Goal: Browse casually: Explore the website without a specific task or goal

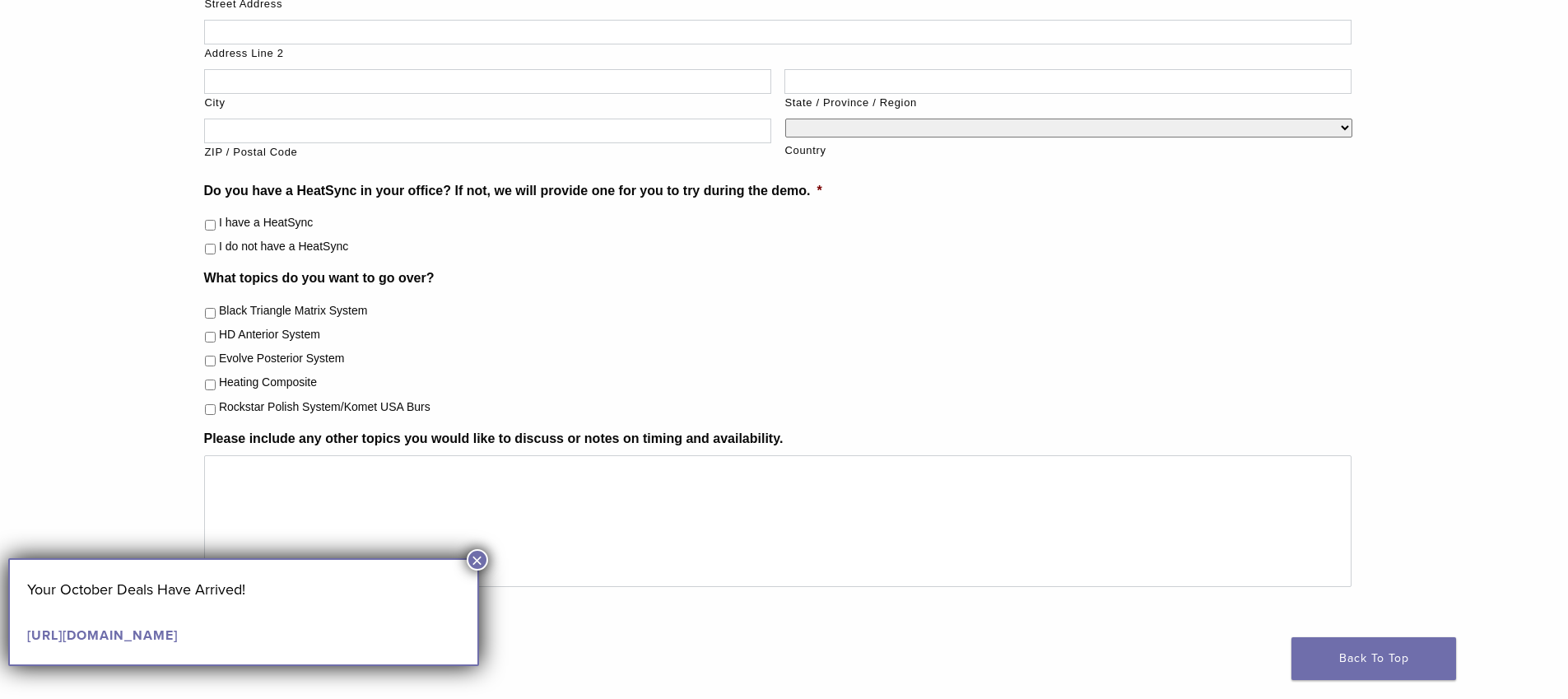
scroll to position [559, 0]
click at [479, 564] on button "×" at bounding box center [477, 560] width 21 height 21
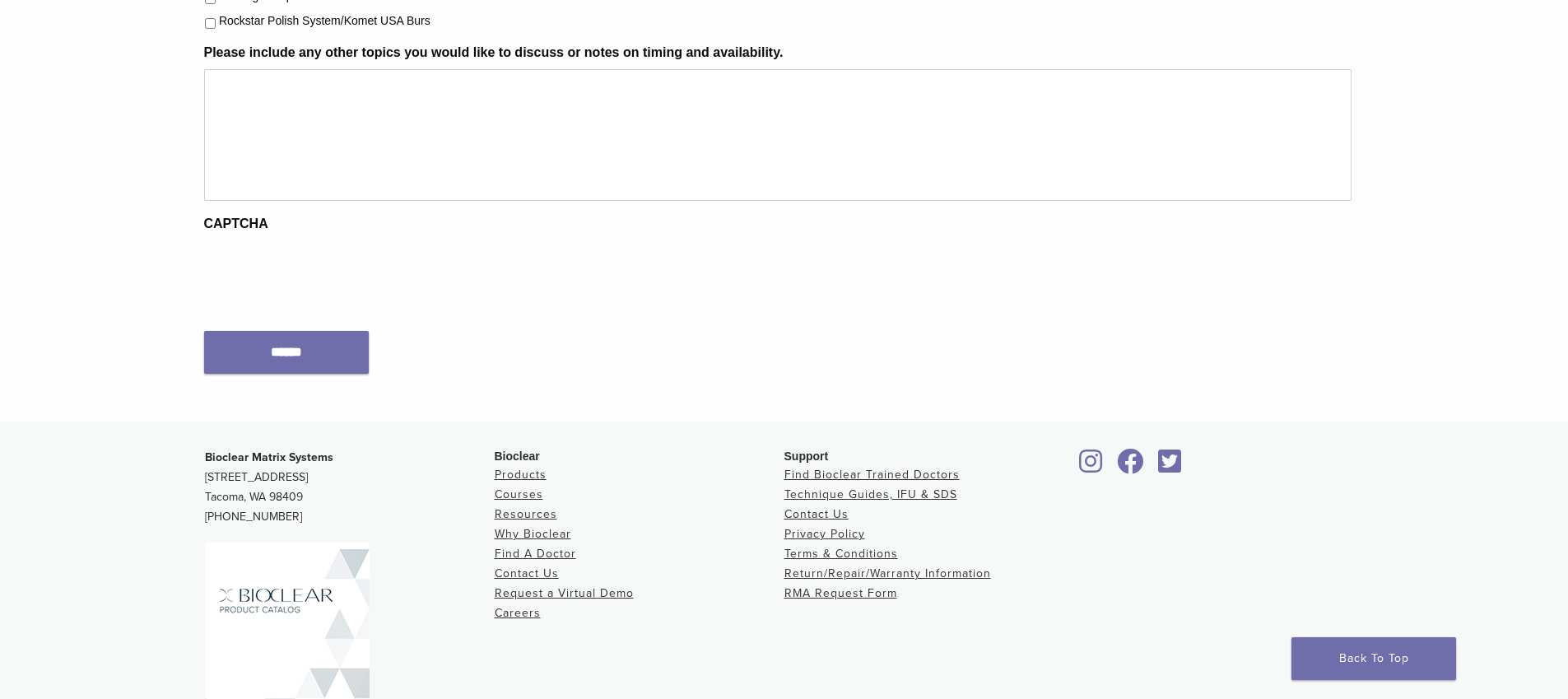
scroll to position [962, 0]
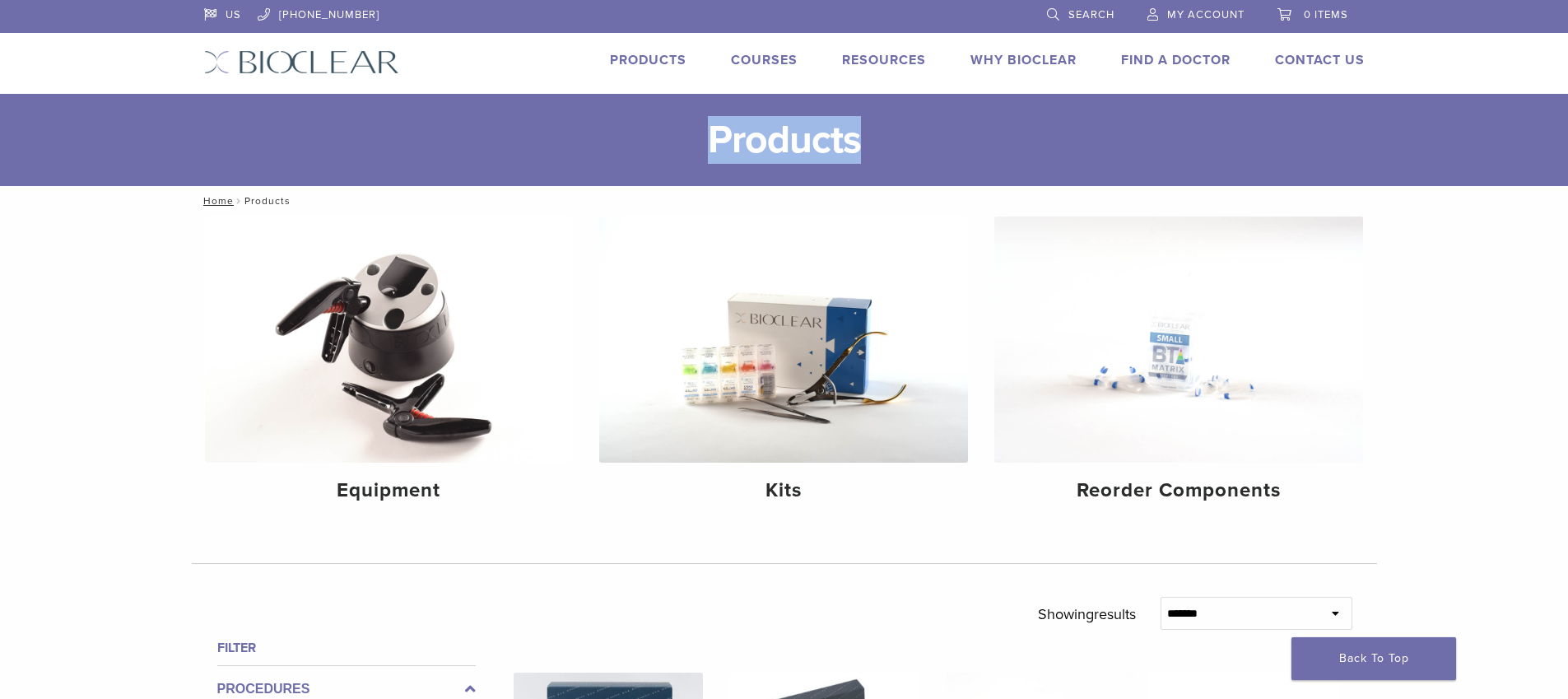
drag, startPoint x: 706, startPoint y: 132, endPoint x: 889, endPoint y: 129, distance: 183.0
click at [889, 129] on h1 "Products" at bounding box center [784, 140] width 1568 height 92
drag, startPoint x: 889, startPoint y: 129, endPoint x: 910, endPoint y: 130, distance: 21.0
click at [889, 129] on h1 "Products" at bounding box center [784, 140] width 1568 height 92
drag, startPoint x: 939, startPoint y: 134, endPoint x: 668, endPoint y: 138, distance: 271.0
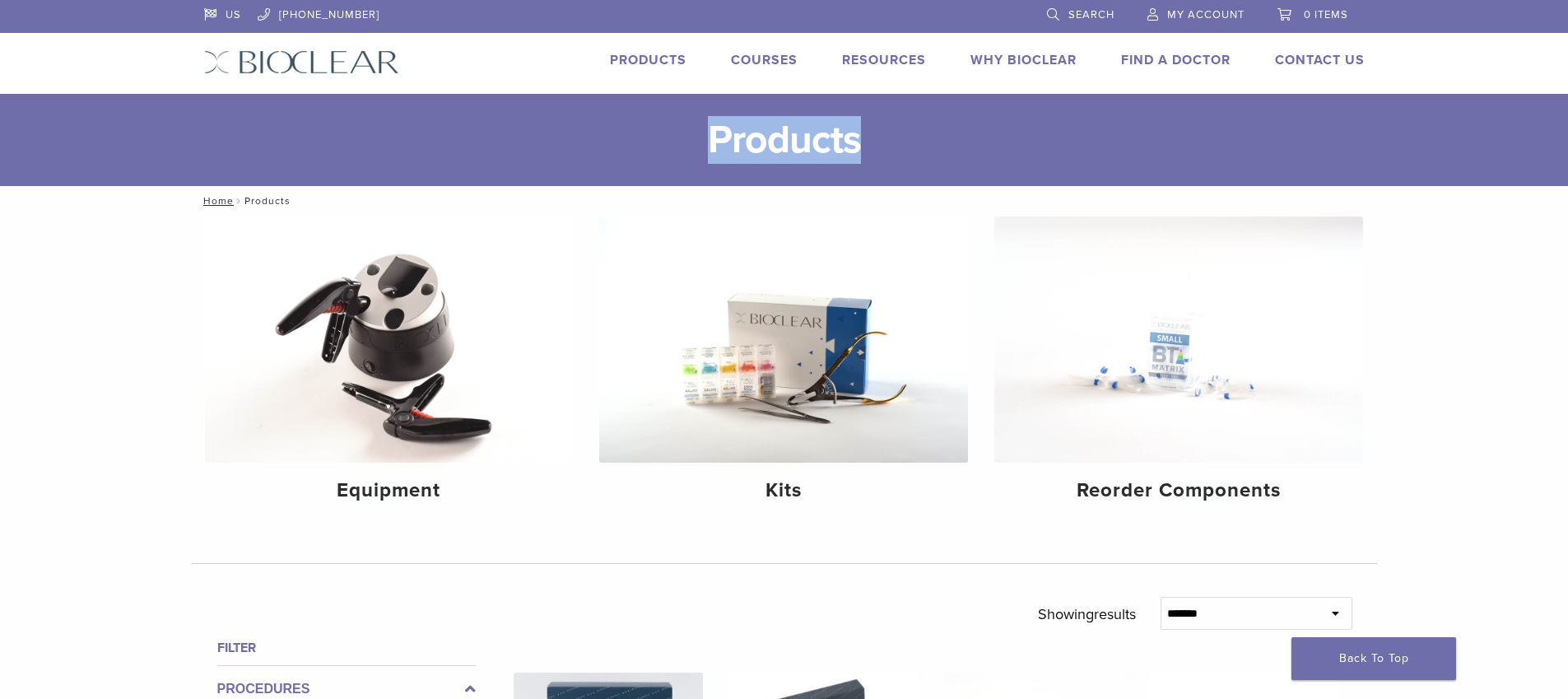
click at [668, 138] on h1 "Products" at bounding box center [784, 140] width 1568 height 92
click at [668, 139] on h1 "Products" at bounding box center [784, 140] width 1568 height 92
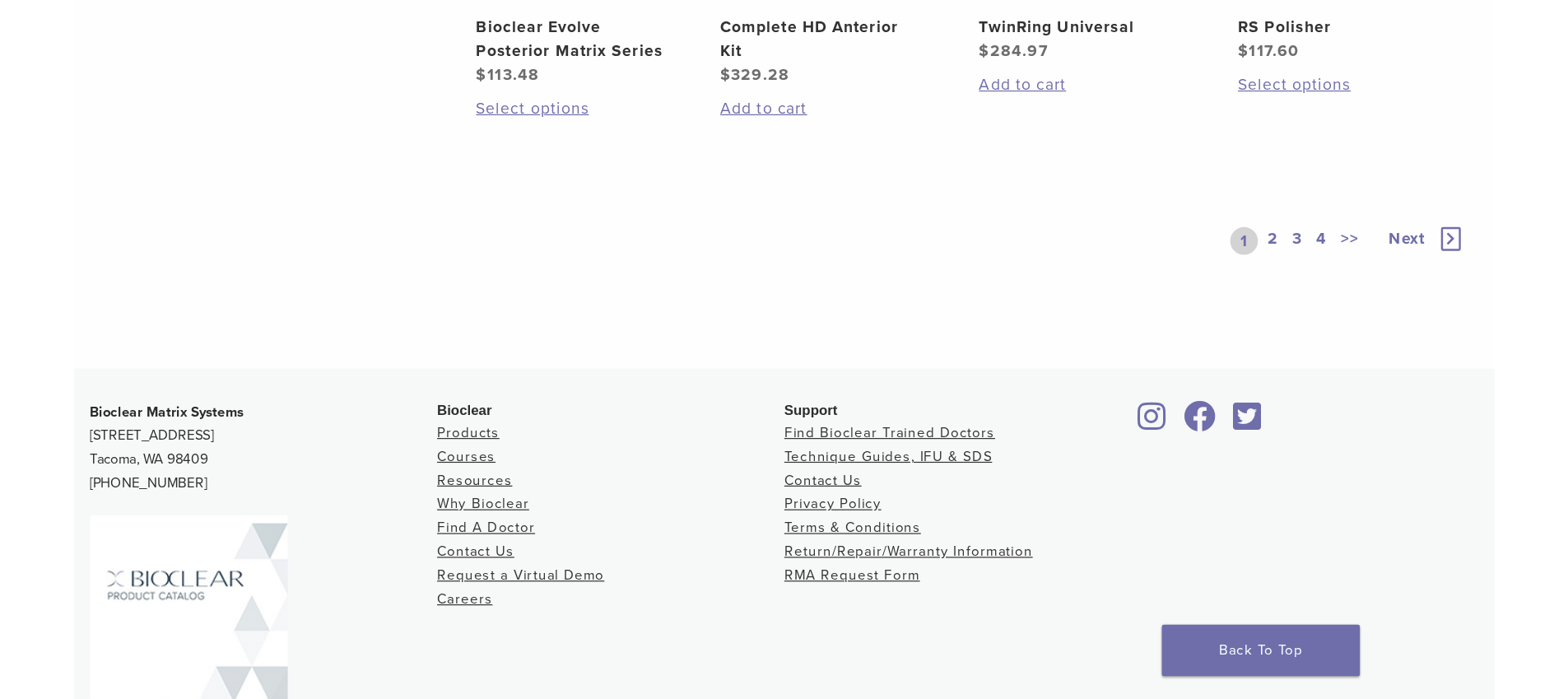
scroll to position [1515, 0]
